Goal: Find specific page/section: Find specific page/section

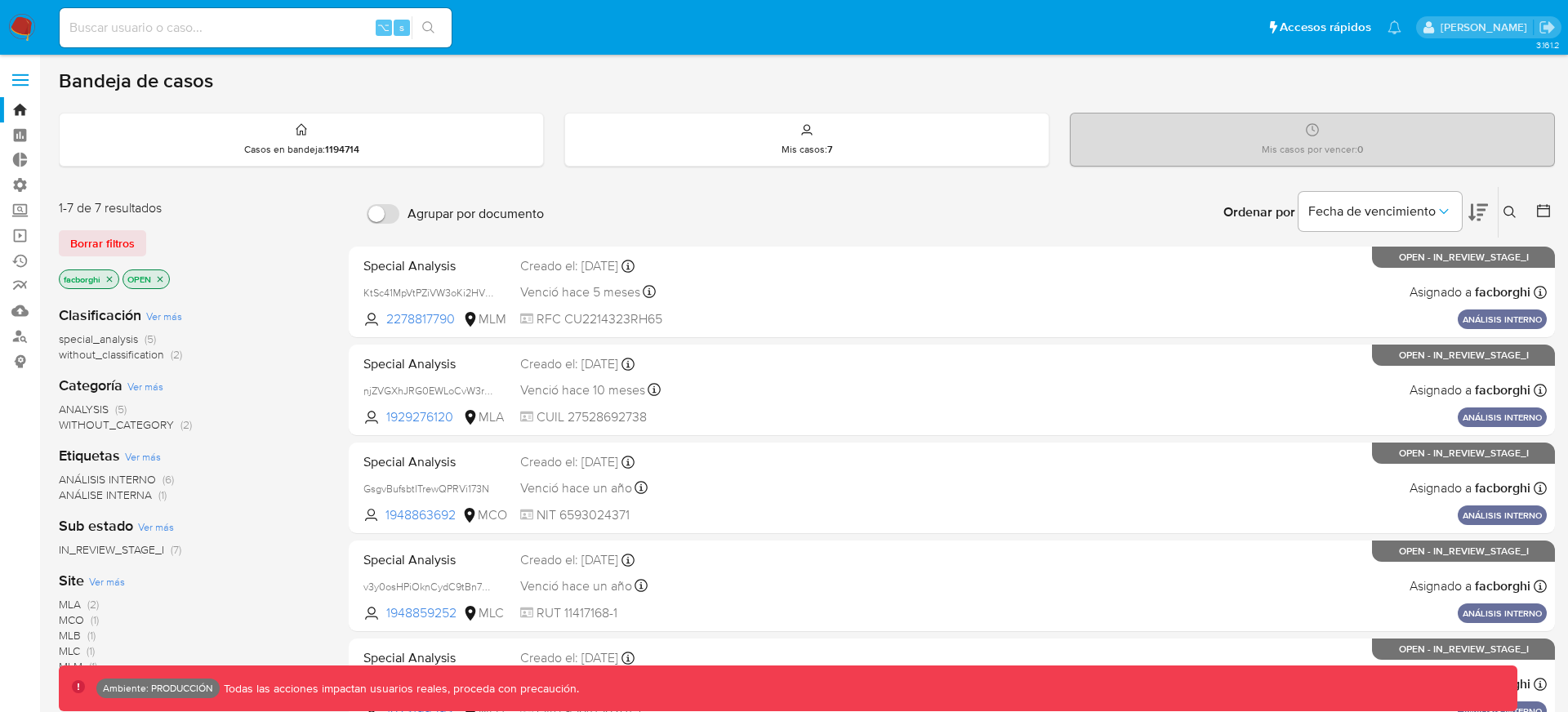
click at [300, 28] on input at bounding box center [256, 28] width 392 height 21
paste input "165522995"
type input "165522995"
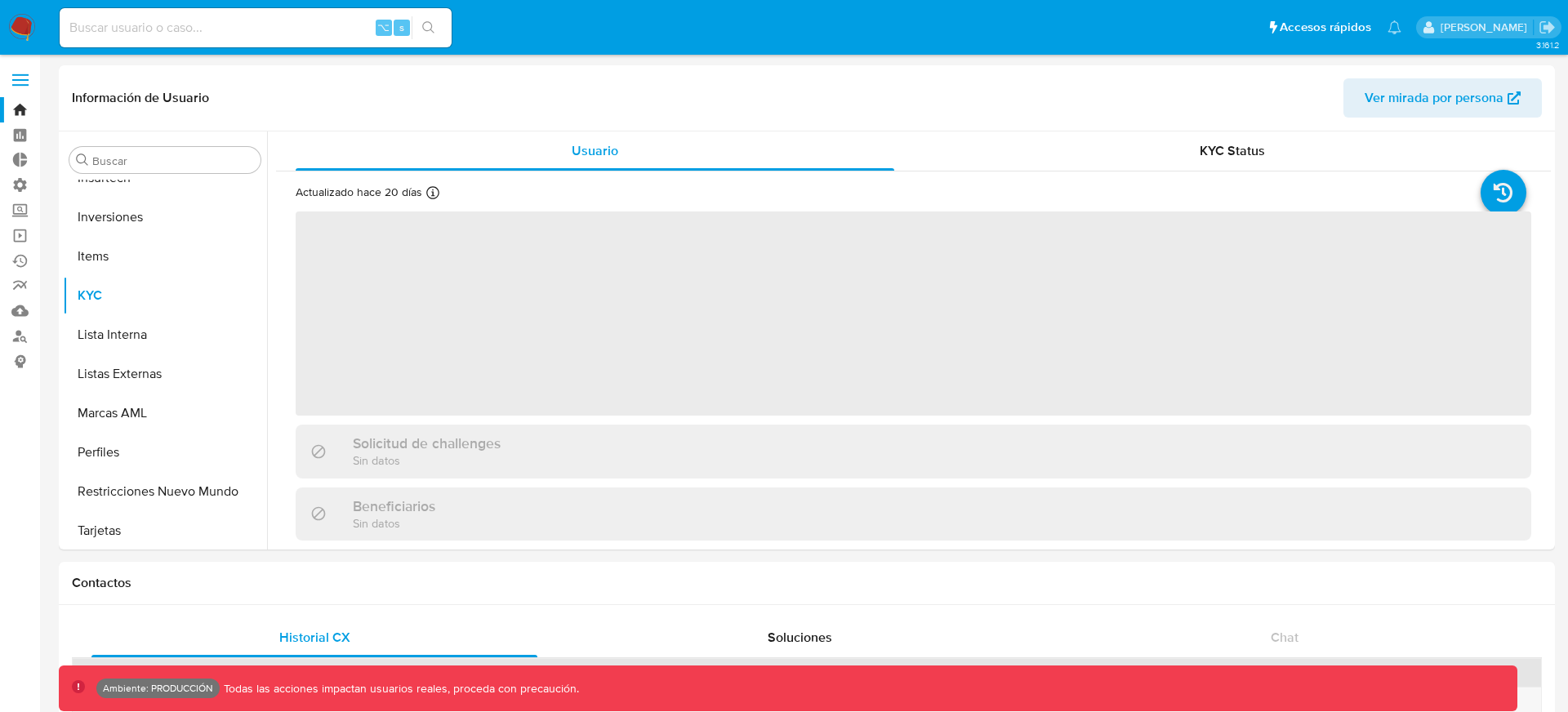
scroll to position [847, 0]
select select "10"
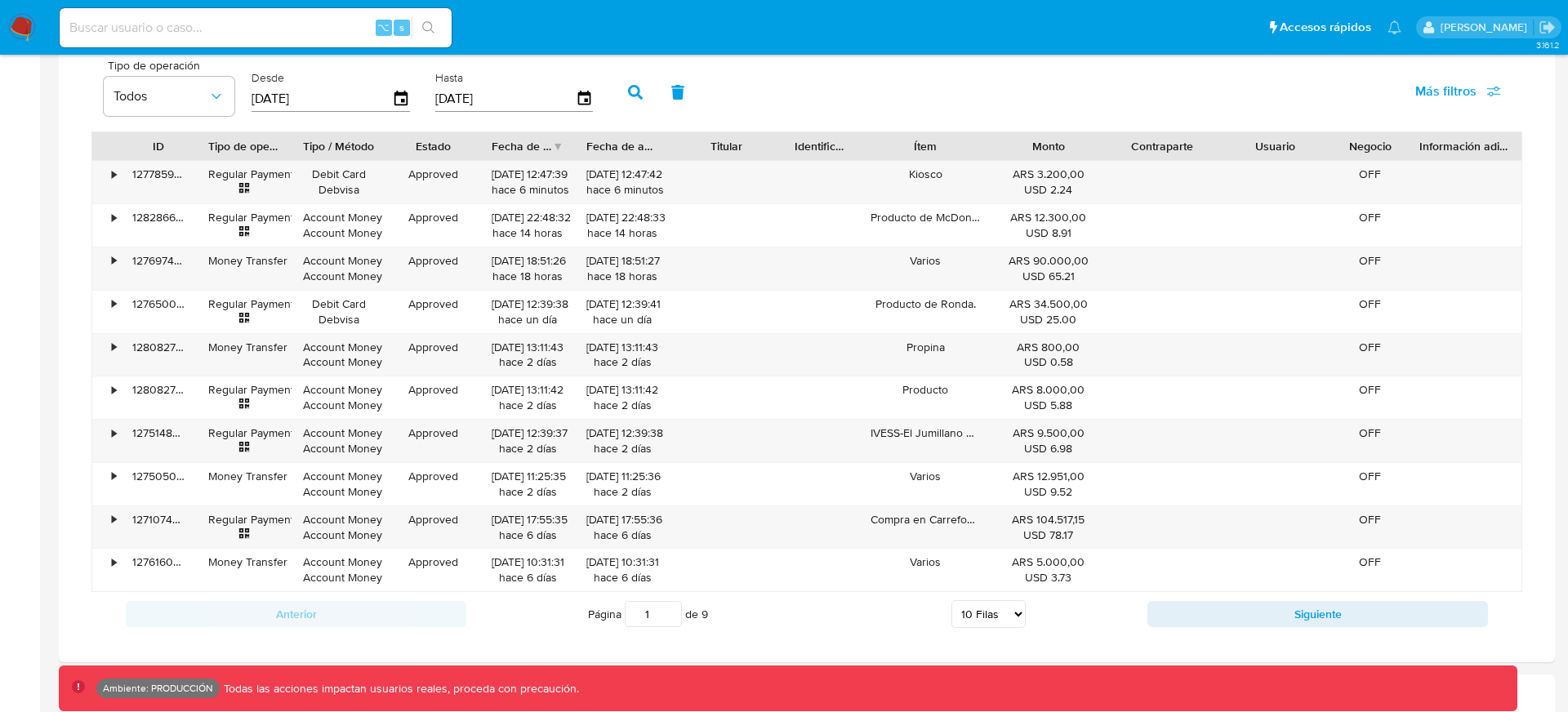
scroll to position [1148, 0]
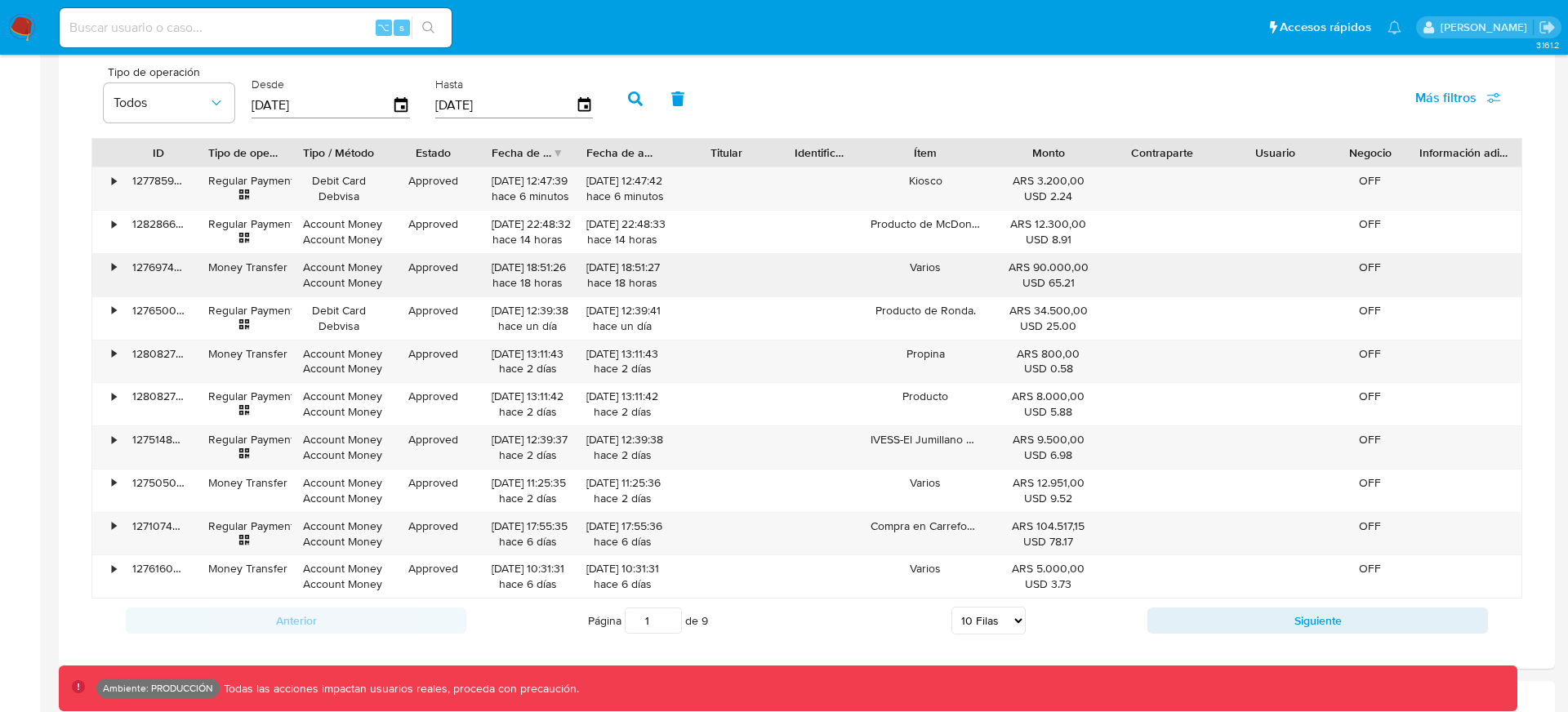
click at [297, 278] on div "Account Money Account Money" at bounding box center [338, 275] width 95 height 43
click at [297, 293] on div "Account Money Account Money" at bounding box center [338, 275] width 95 height 43
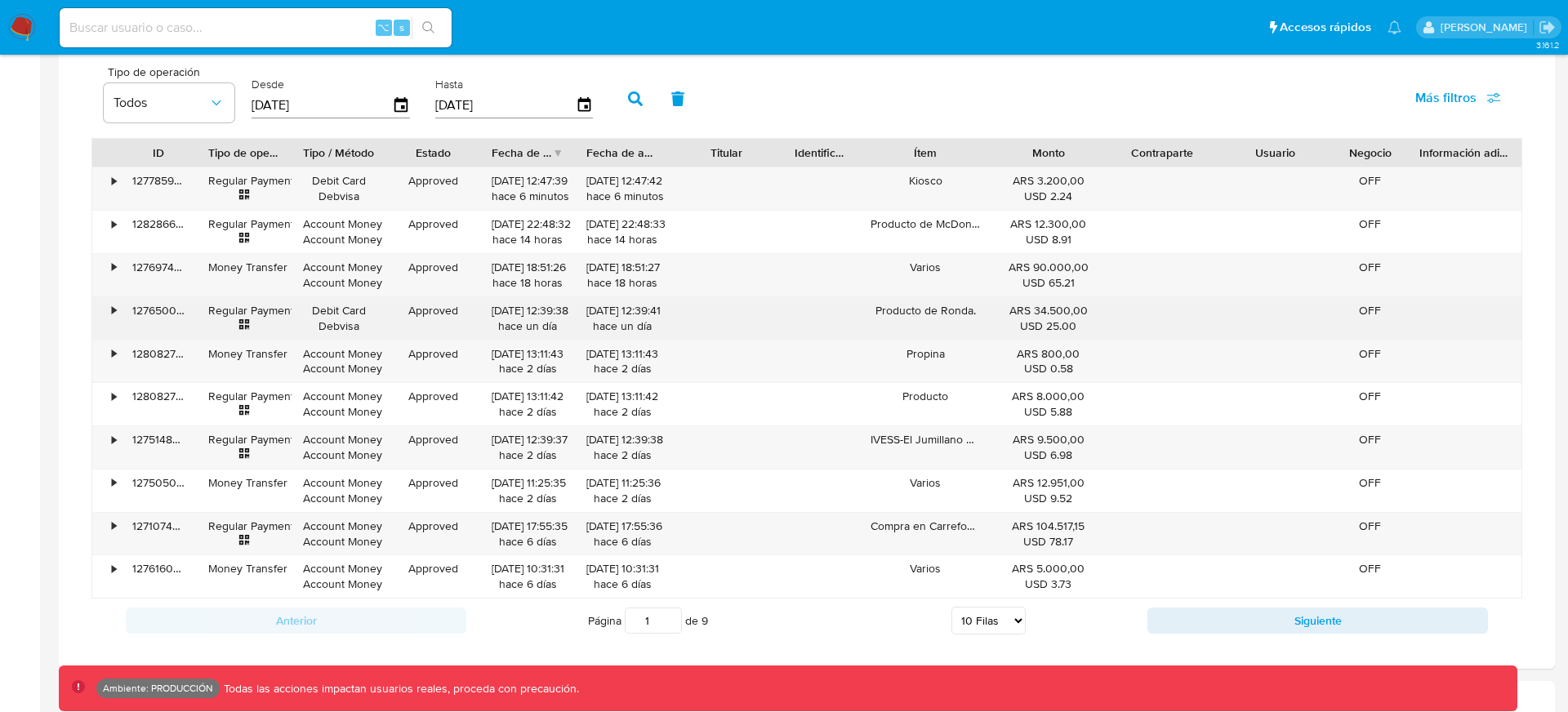
click at [282, 297] on div "Regular Payment" at bounding box center [244, 319] width 95 height 43
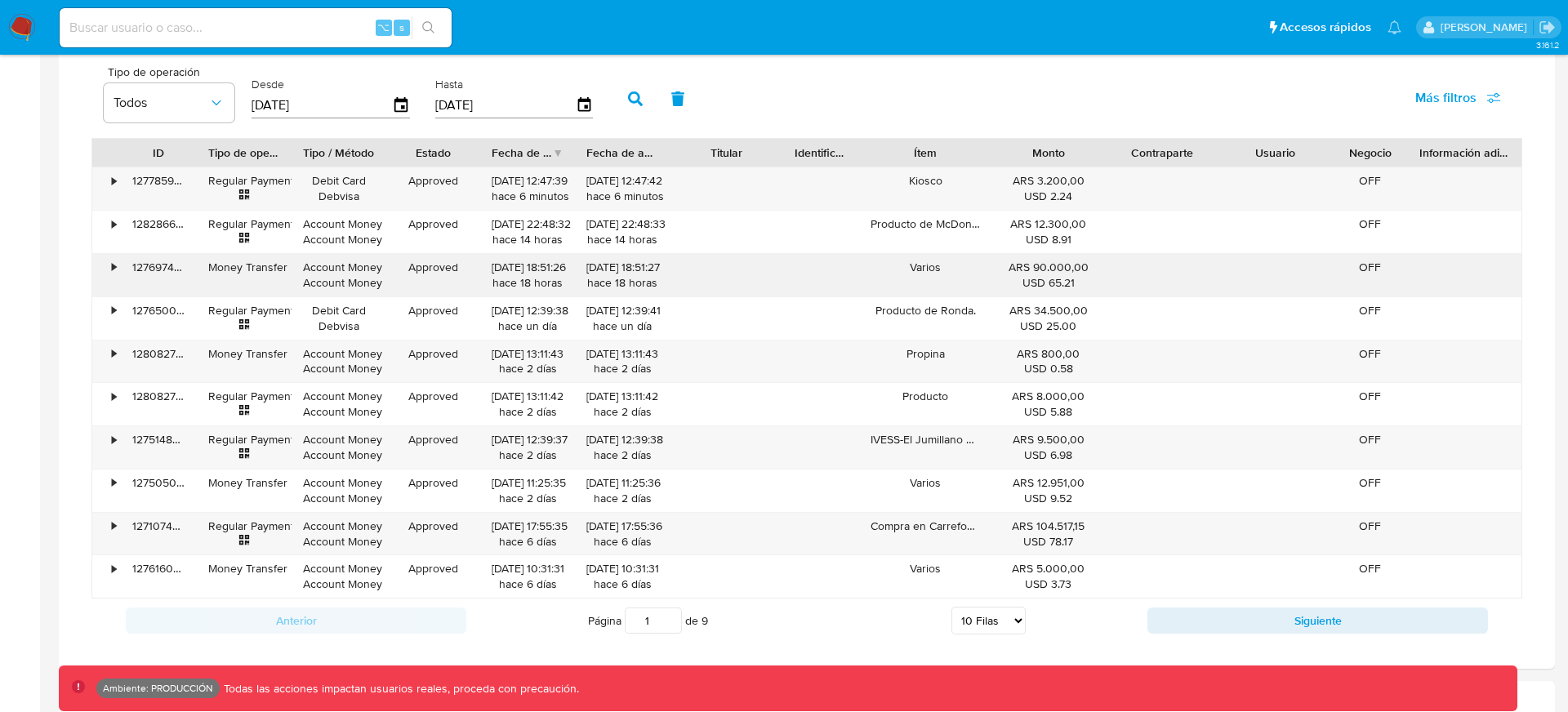
click at [273, 293] on div "Money Transfer" at bounding box center [244, 275] width 95 height 43
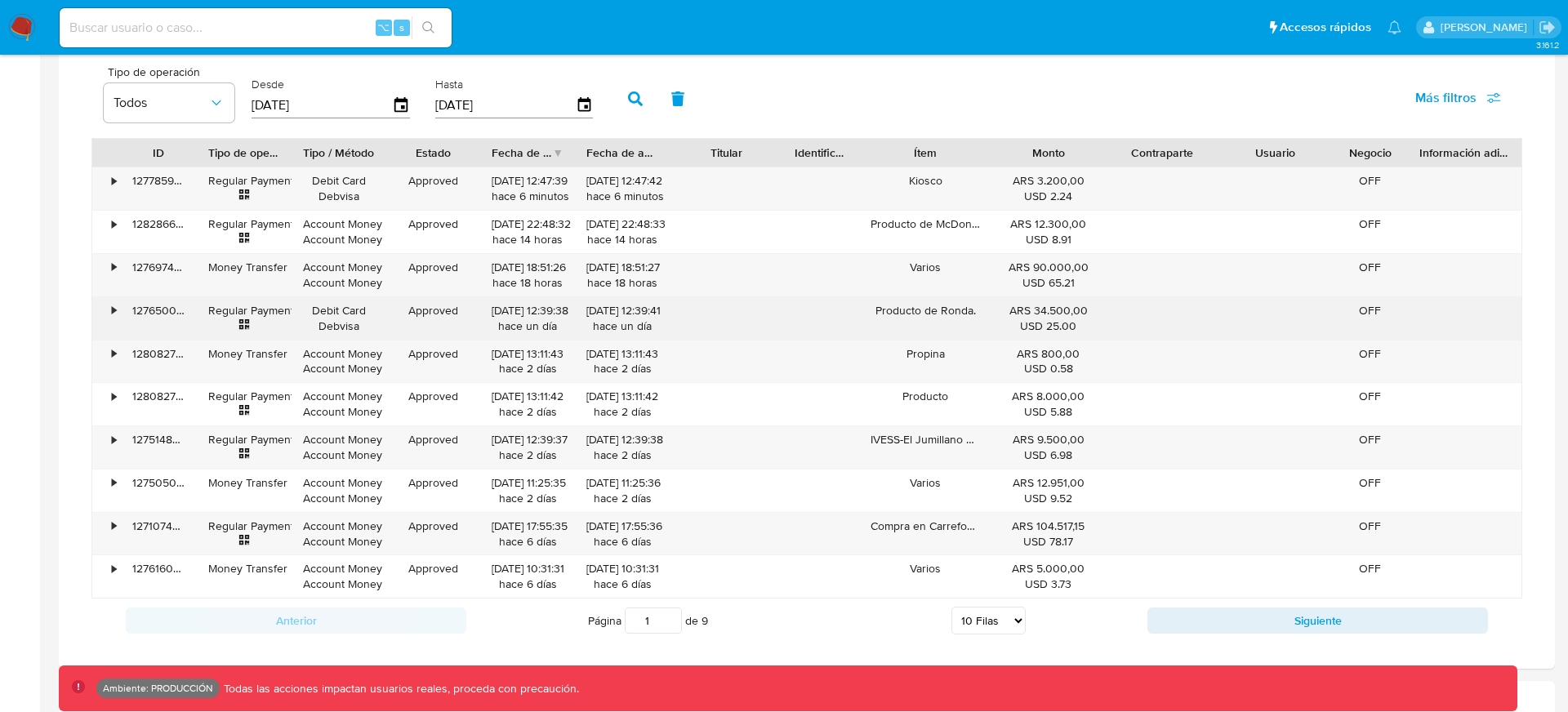
click at [112, 313] on div "•" at bounding box center [114, 310] width 4 height 15
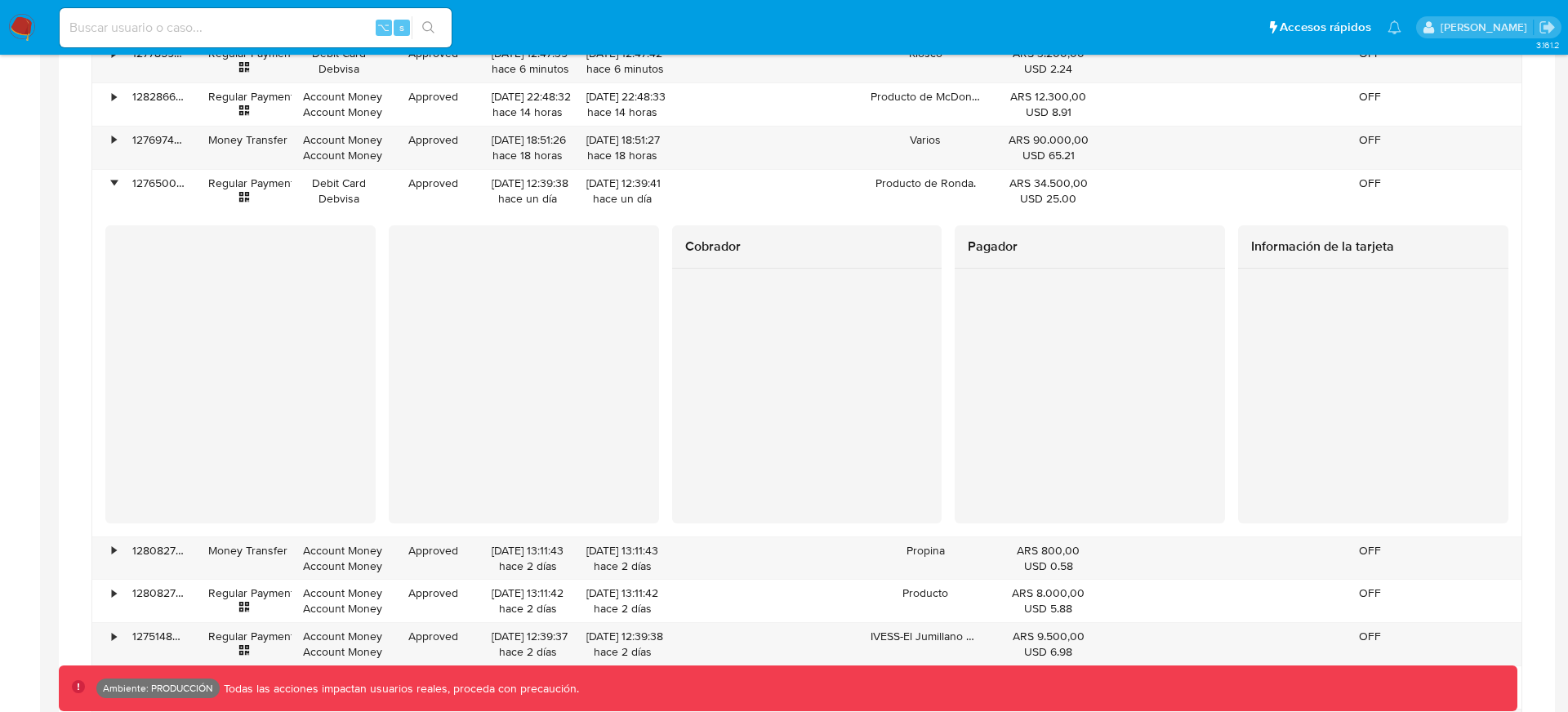
scroll to position [1272, 0]
